Goal: Transaction & Acquisition: Book appointment/travel/reservation

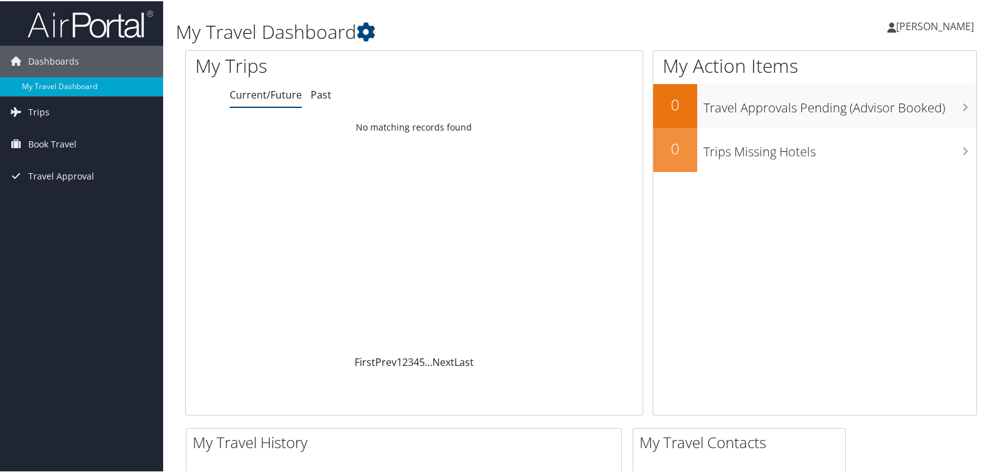
click at [927, 24] on span "[PERSON_NAME]" at bounding box center [935, 25] width 78 height 14
click at [874, 73] on link "My Settings" at bounding box center [901, 68] width 140 height 21
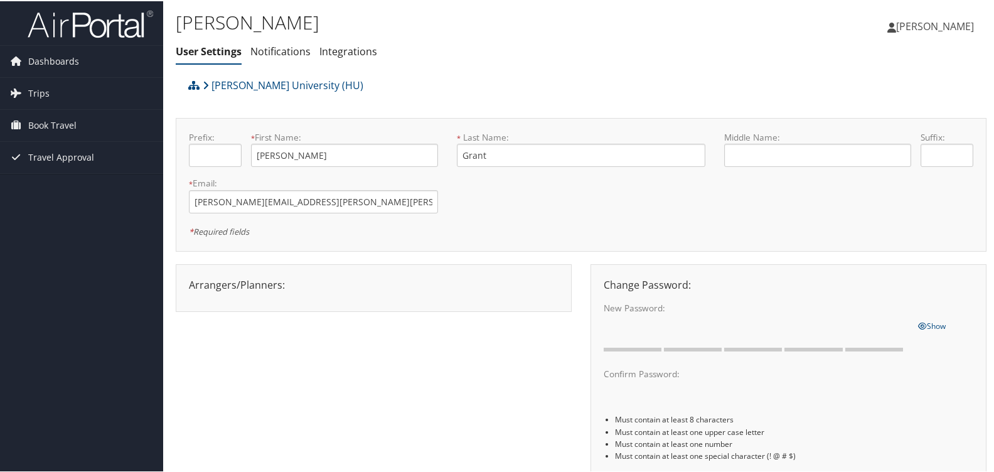
click at [923, 26] on span "[PERSON_NAME]" at bounding box center [935, 25] width 78 height 14
click at [890, 112] on link "View Travel Profile" at bounding box center [901, 111] width 140 height 21
click at [896, 27] on icon at bounding box center [891, 26] width 9 height 10
click at [582, 60] on ul "User Settings Notifications Integrations" at bounding box center [446, 51] width 540 height 23
click at [69, 120] on span "Book Travel" at bounding box center [52, 124] width 48 height 31
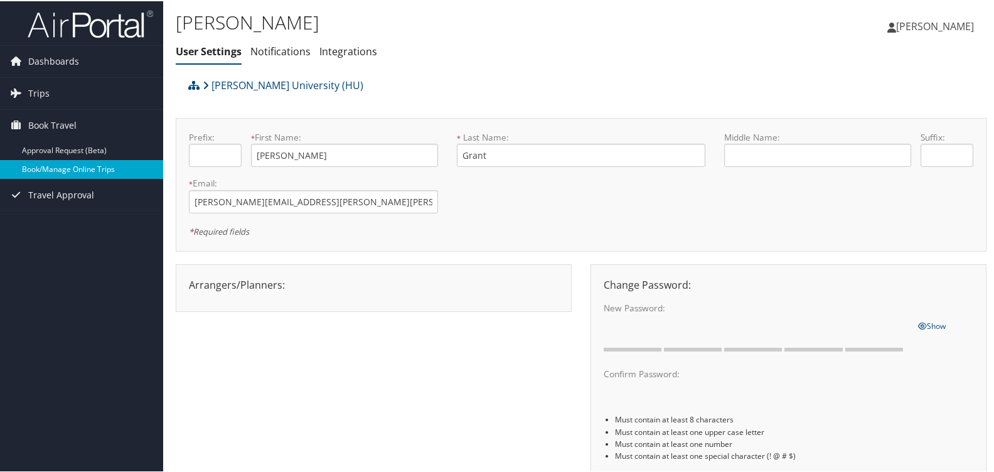
click at [84, 164] on link "Book/Manage Online Trips" at bounding box center [81, 168] width 163 height 19
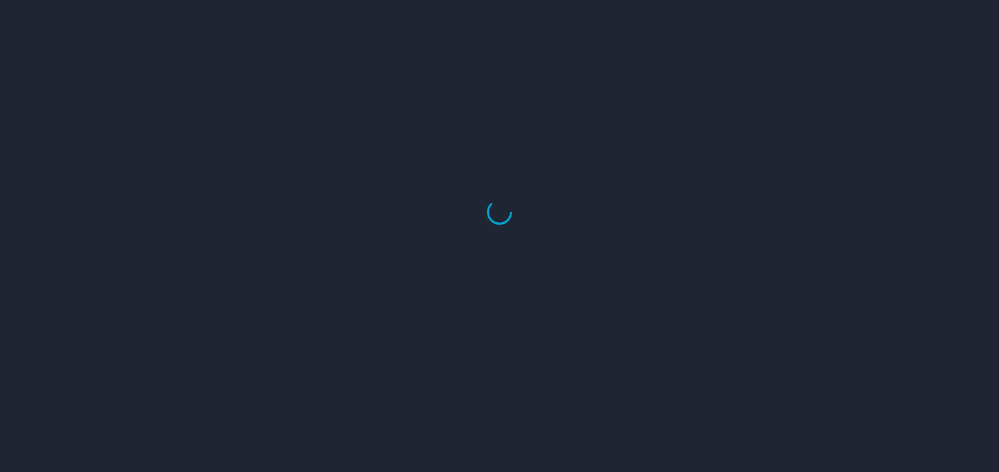
select select "US"
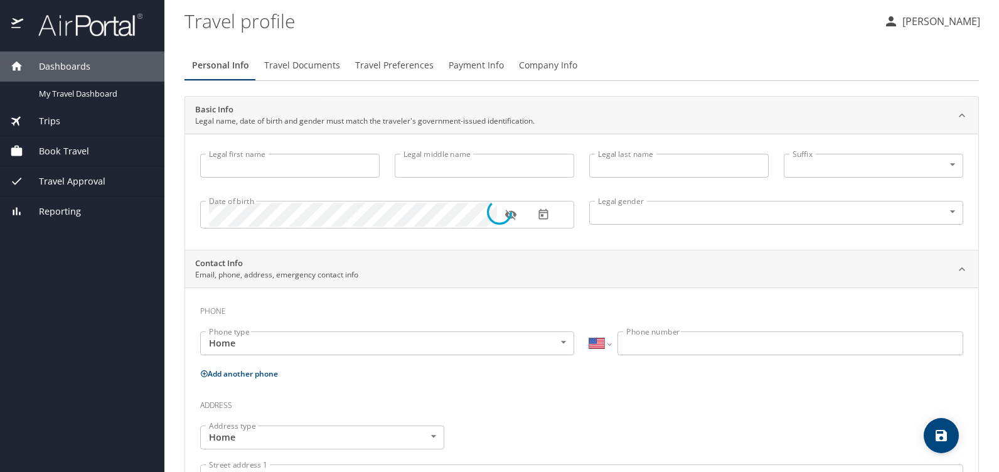
type input "[PERSON_NAME]"
type input "Grant"
type input "Female"
type input "Denise"
type input "Scott-Jones"
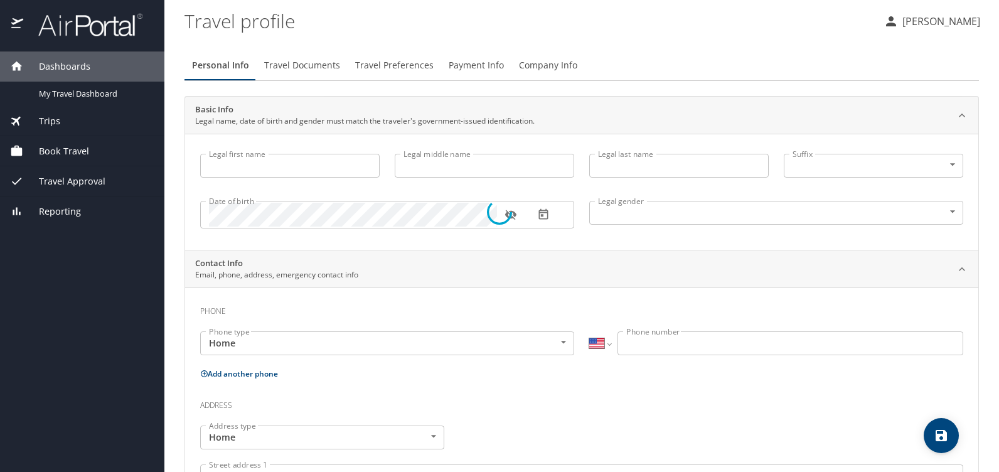
type input "(301) 693-6796"
select select "US"
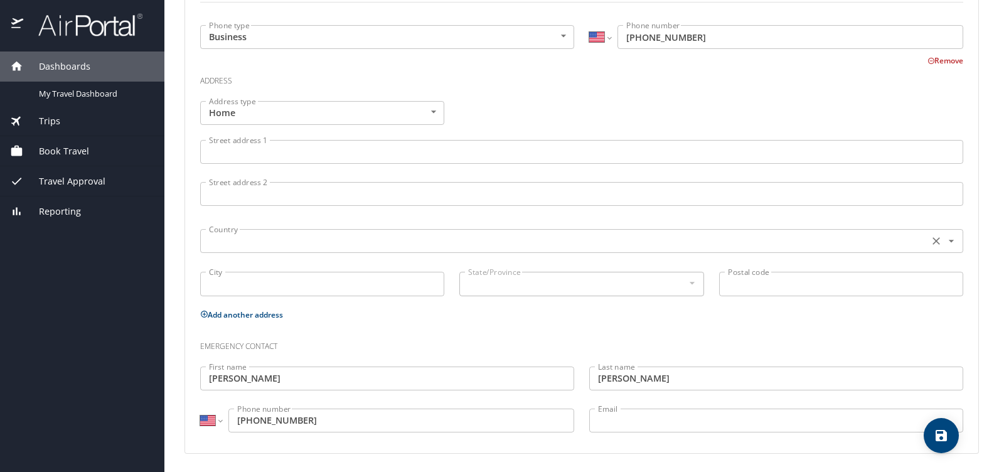
scroll to position [457, 0]
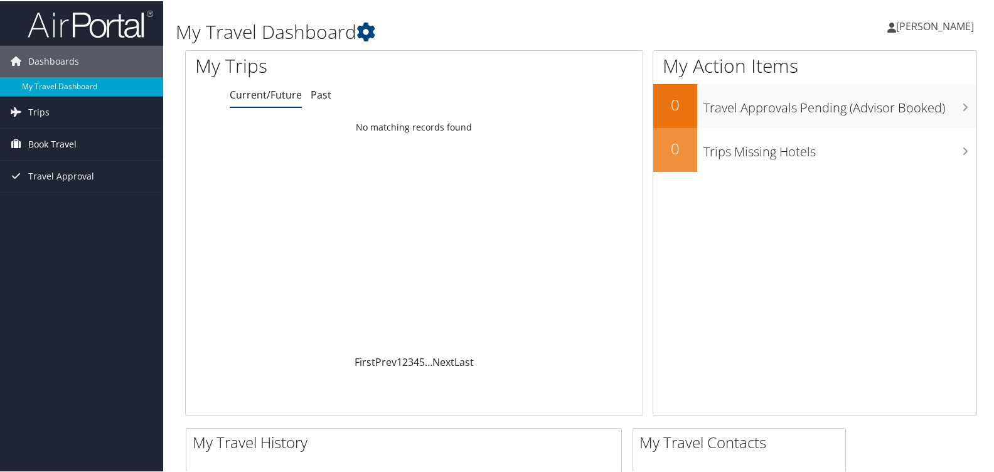
click at [38, 144] on span "Book Travel" at bounding box center [52, 142] width 48 height 31
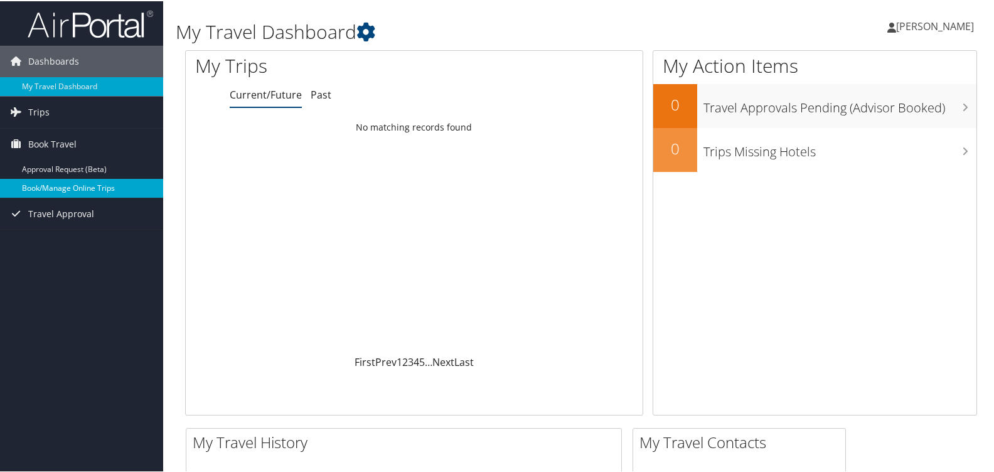
click at [54, 188] on link "Book/Manage Online Trips" at bounding box center [81, 187] width 163 height 19
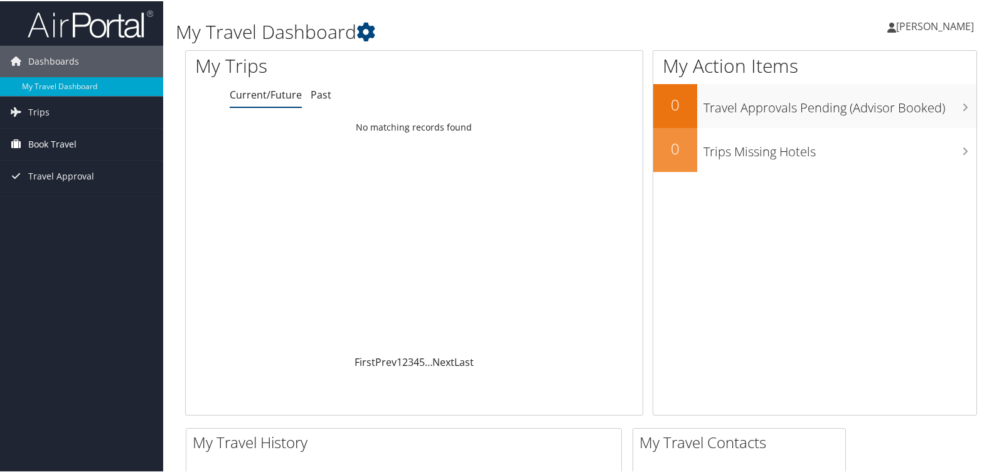
click at [75, 144] on span "Book Travel" at bounding box center [52, 142] width 48 height 31
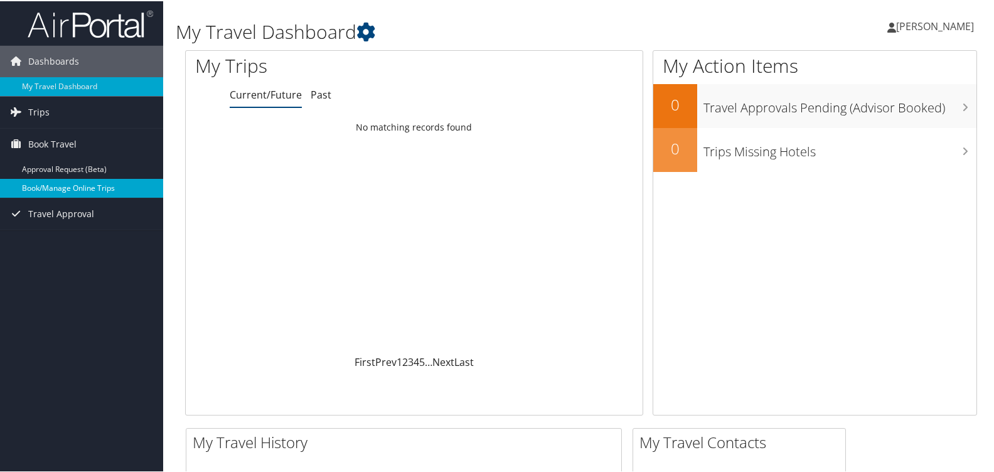
click at [75, 183] on link "Book/Manage Online Trips" at bounding box center [81, 187] width 163 height 19
click at [86, 183] on link "Book/Manage Online Trips" at bounding box center [81, 187] width 163 height 19
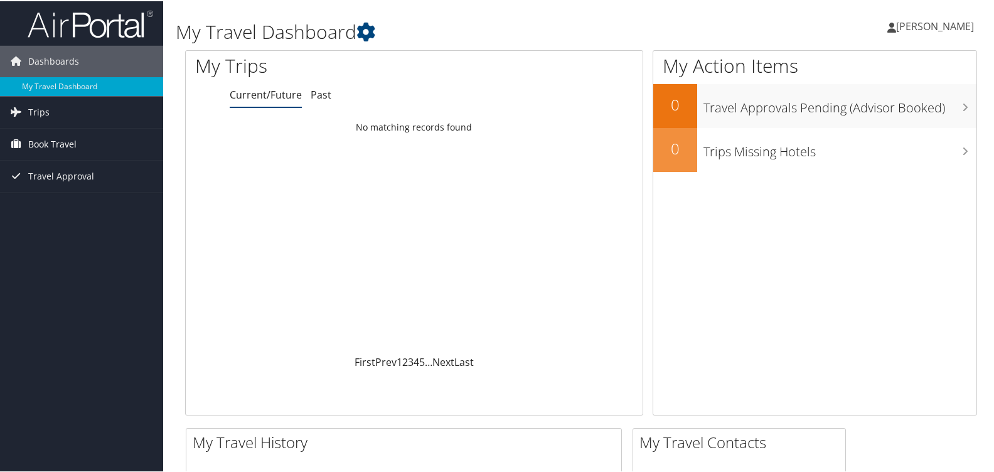
click at [63, 143] on span "Book Travel" at bounding box center [52, 142] width 48 height 31
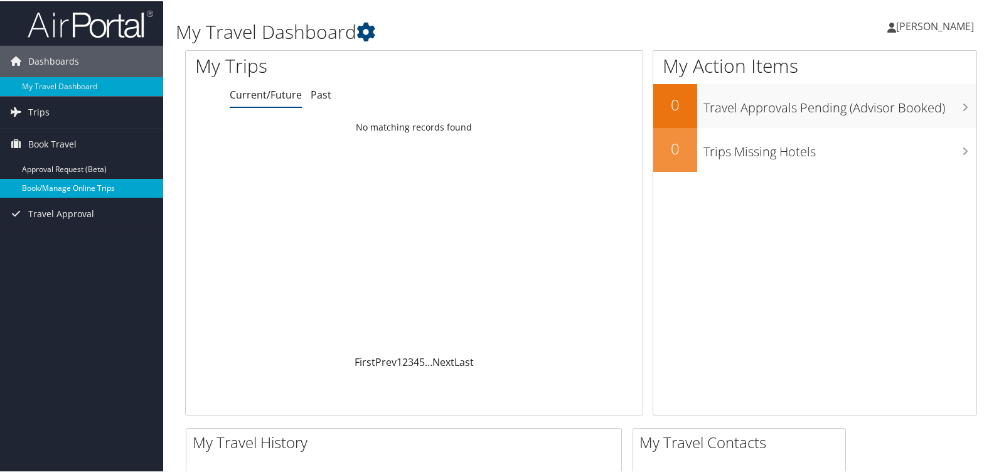
click at [70, 188] on link "Book/Manage Online Trips" at bounding box center [81, 187] width 163 height 19
